Goal: Answer question/provide support

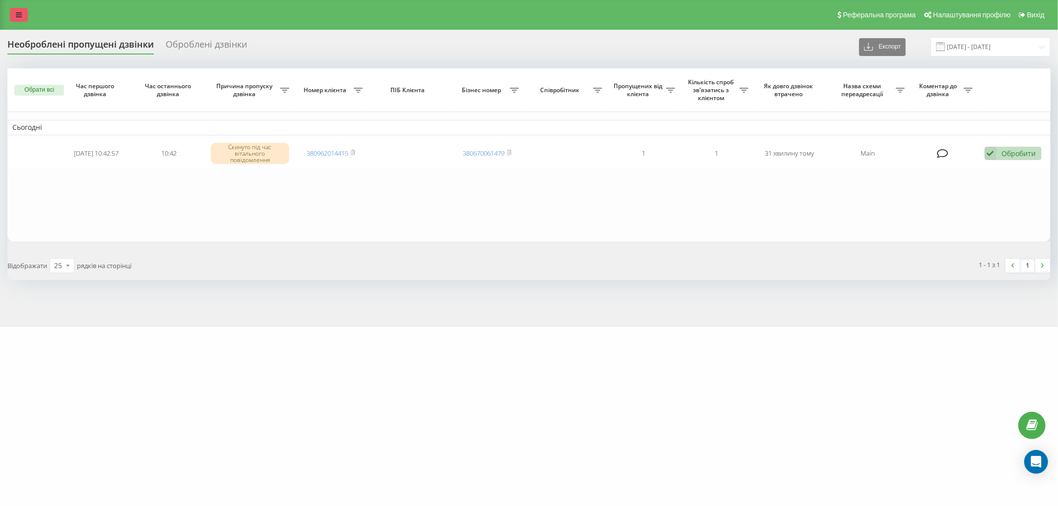
click at [20, 13] on icon at bounding box center [19, 14] width 6 height 7
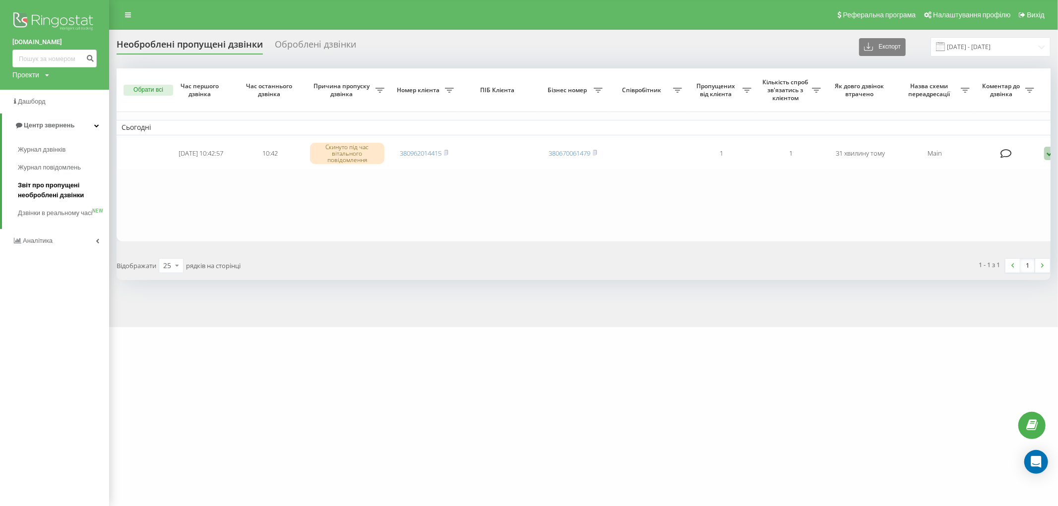
click at [43, 189] on span "Звіт про пропущені необроблені дзвінки" at bounding box center [61, 190] width 86 height 20
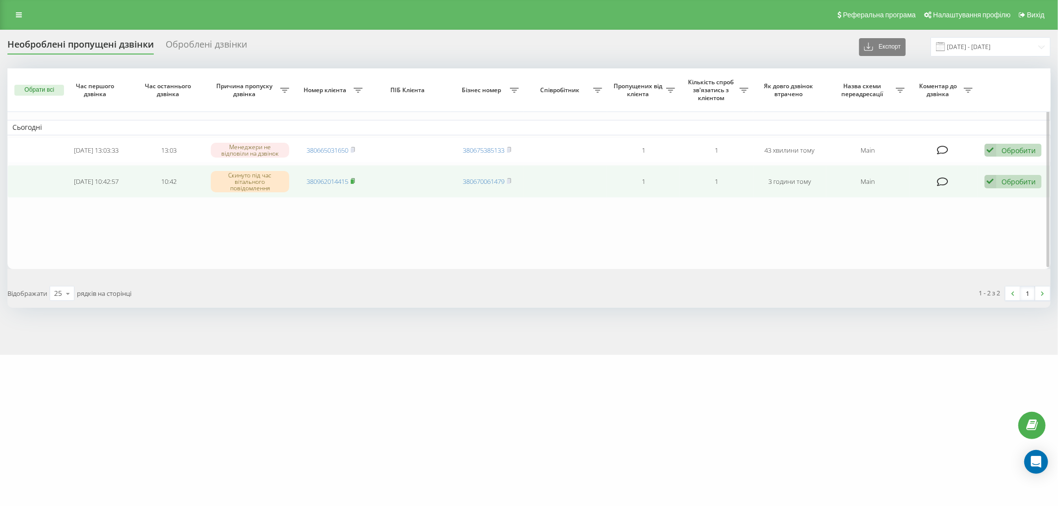
click at [355, 180] on icon at bounding box center [353, 181] width 4 height 6
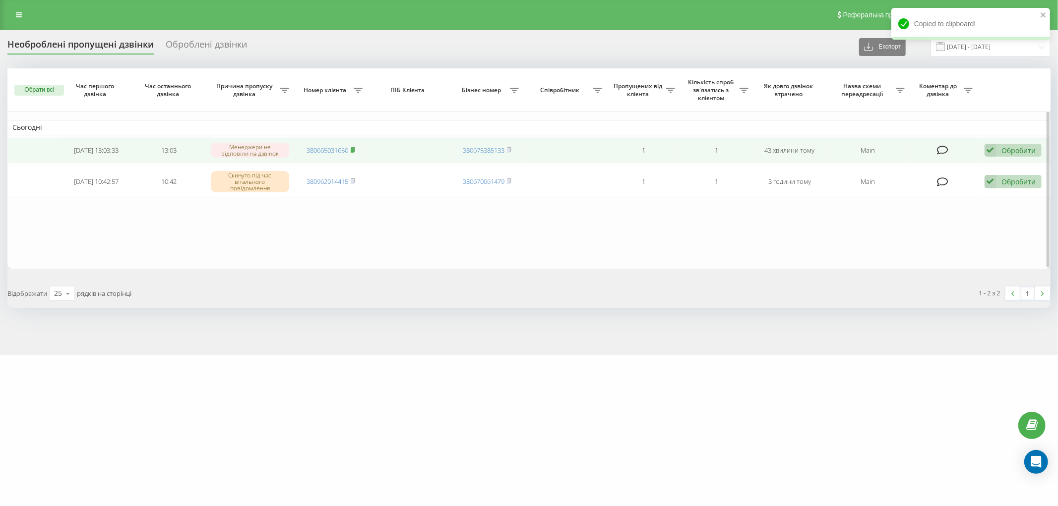
click at [351, 149] on icon at bounding box center [353, 150] width 4 height 6
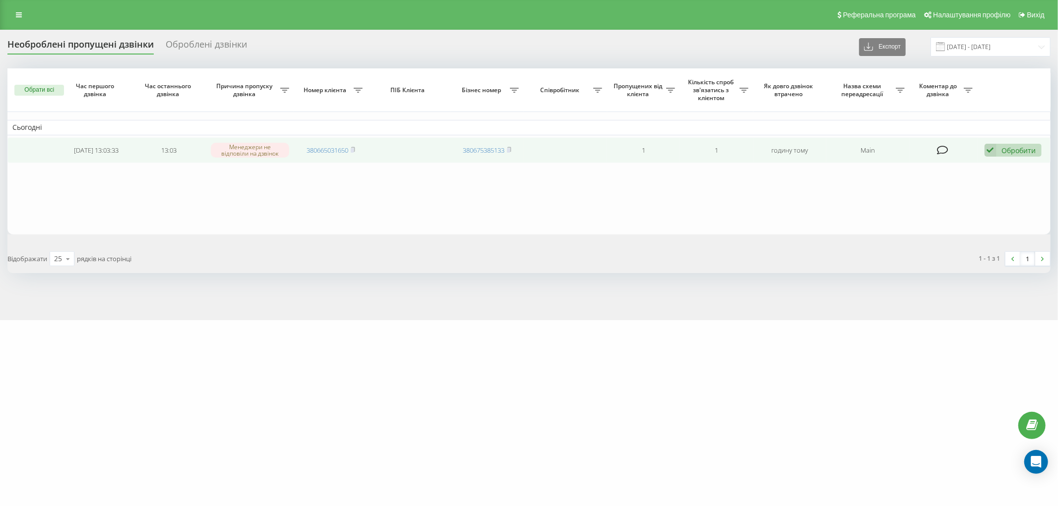
click at [944, 151] on icon at bounding box center [942, 150] width 11 height 10
click at [1008, 149] on div "Обробити" at bounding box center [1019, 150] width 34 height 9
click at [908, 218] on span "Інший варіант" at bounding box center [888, 219] width 50 height 9
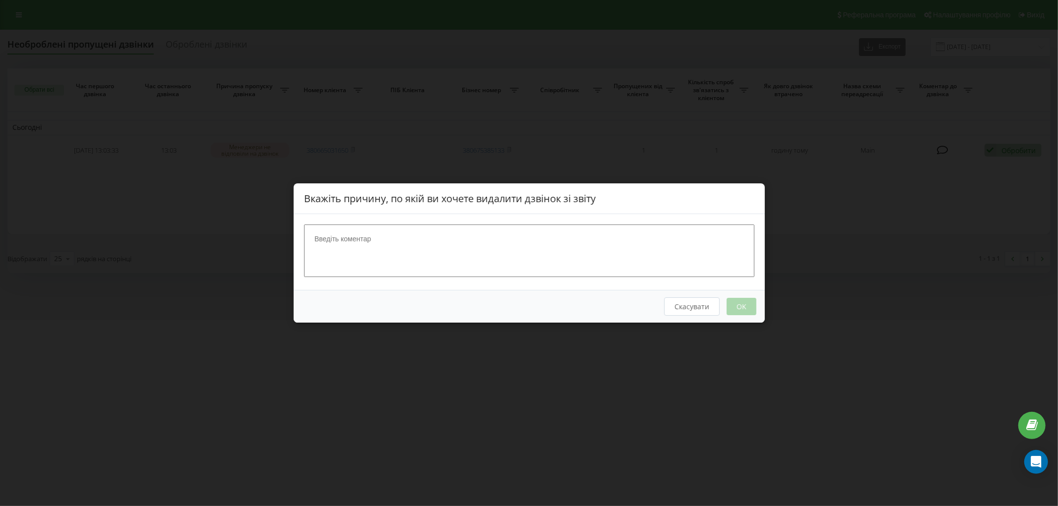
click at [595, 218] on div at bounding box center [529, 252] width 471 height 76
click at [593, 234] on textarea at bounding box center [529, 251] width 450 height 53
type textarea "наш"
click at [747, 307] on button "OK" at bounding box center [741, 306] width 30 height 17
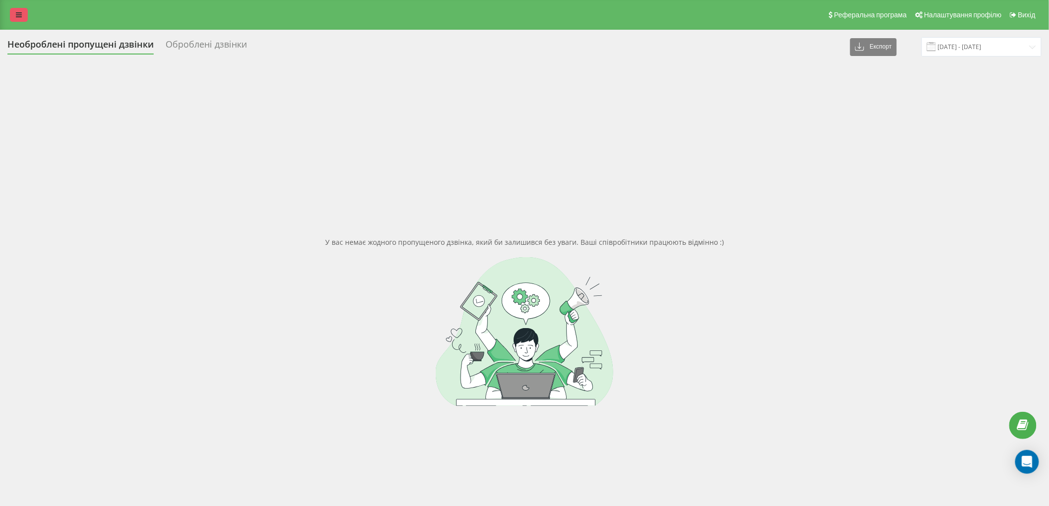
click at [22, 15] on link at bounding box center [19, 15] width 18 height 14
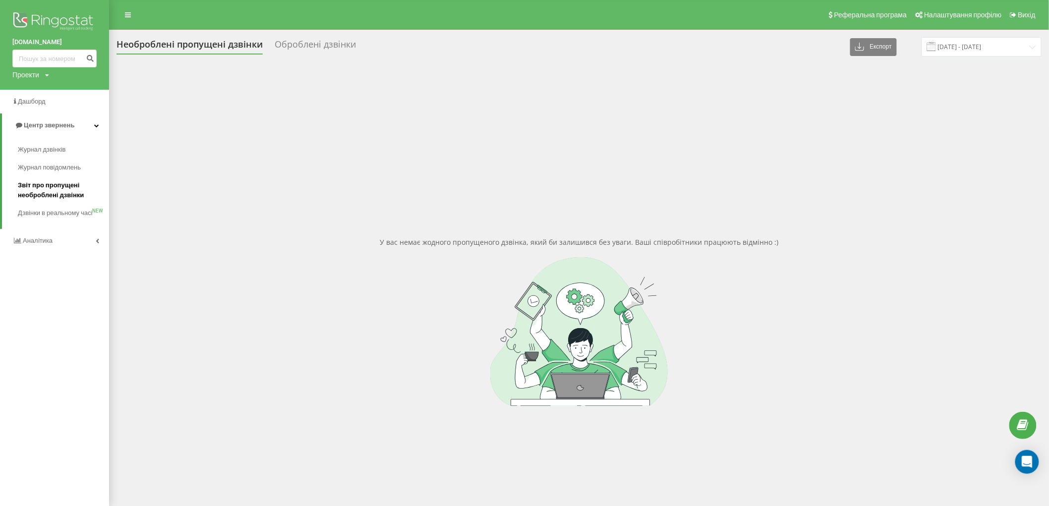
click at [41, 189] on span "Звіт про пропущені необроблені дзвінки" at bounding box center [61, 190] width 86 height 20
